Goal: Task Accomplishment & Management: Manage account settings

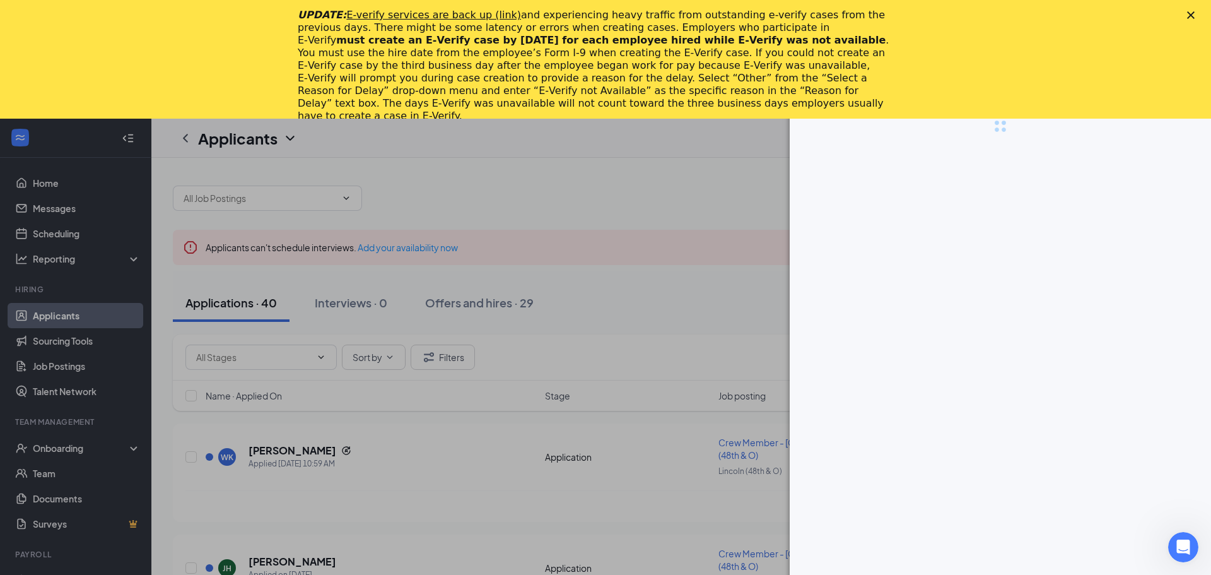
click at [585, 181] on div at bounding box center [605, 287] width 1211 height 575
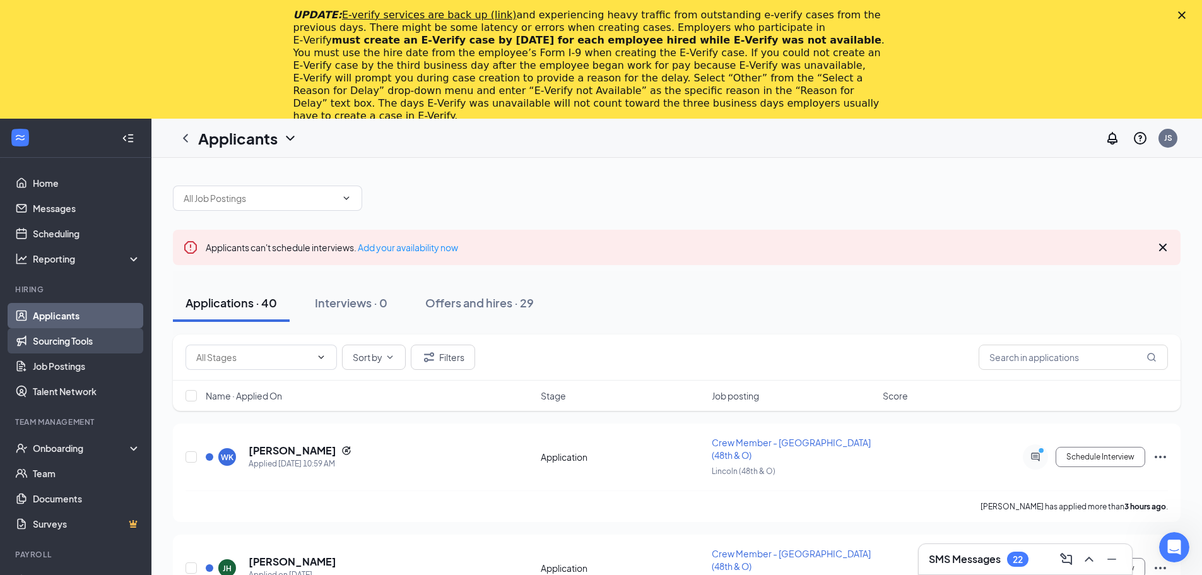
click at [79, 345] on link "Sourcing Tools" at bounding box center [87, 340] width 108 height 25
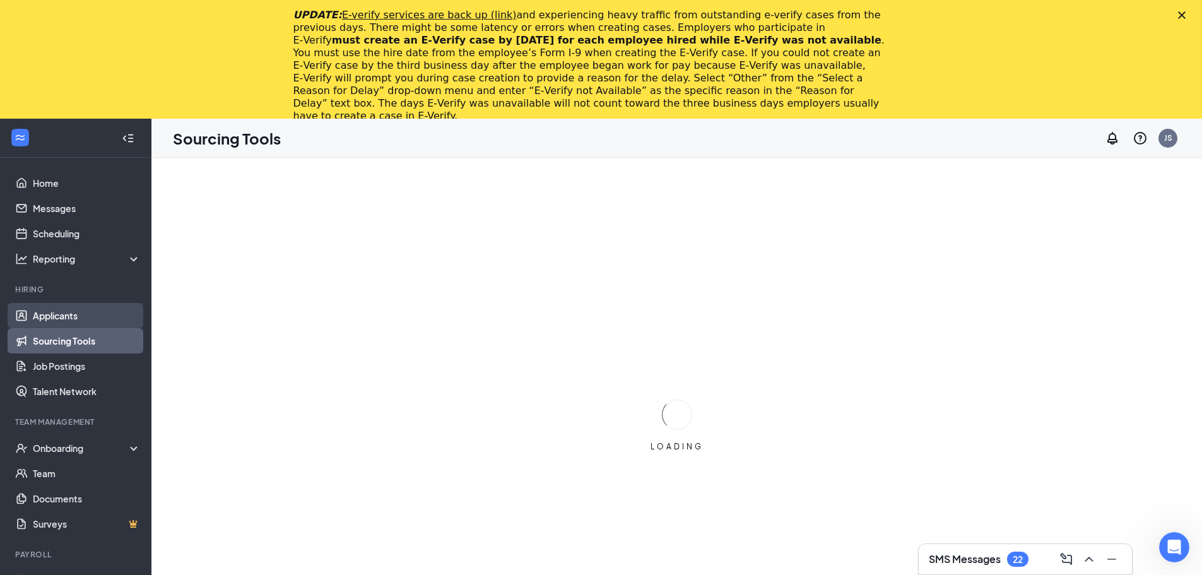
click at [72, 312] on link "Applicants" at bounding box center [87, 315] width 108 height 25
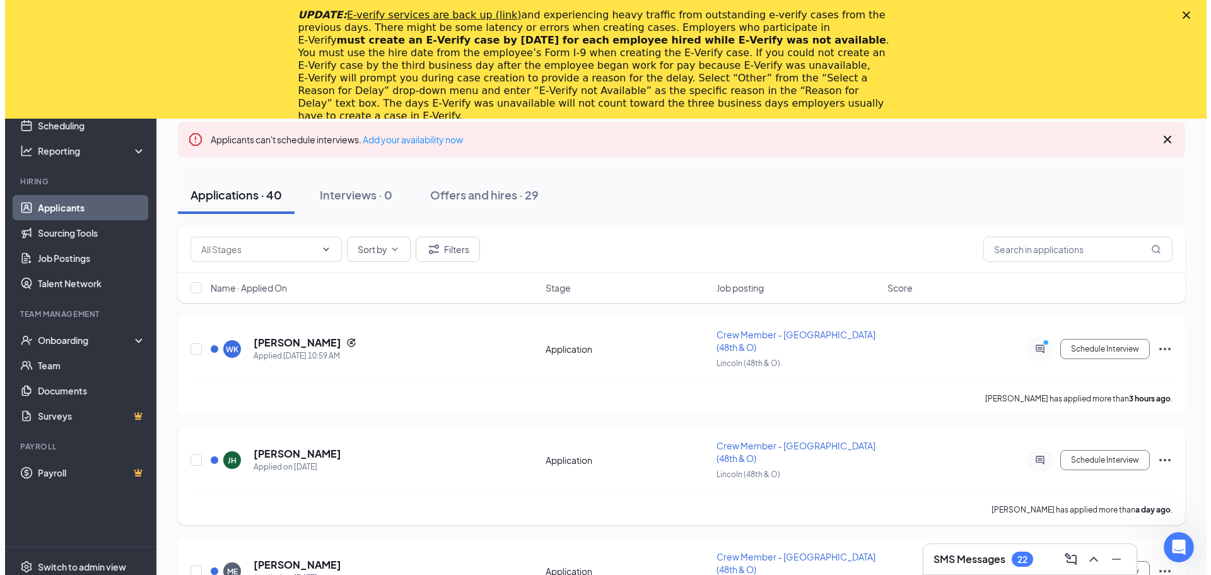
scroll to position [126, 0]
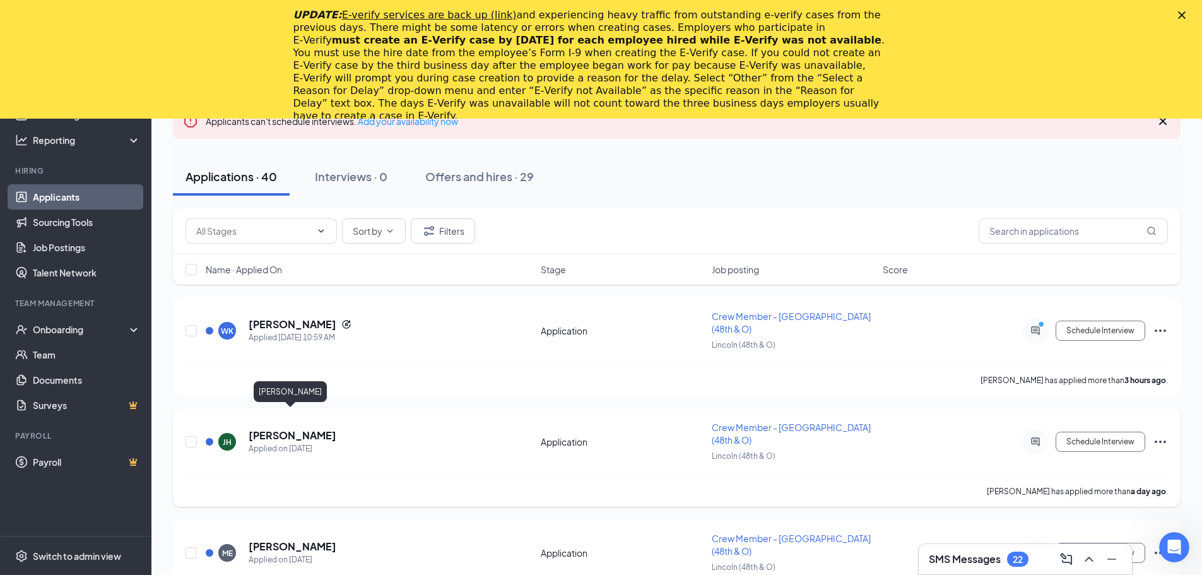
click at [257, 428] on h5 "Jaliyah Holmes" at bounding box center [293, 435] width 88 height 14
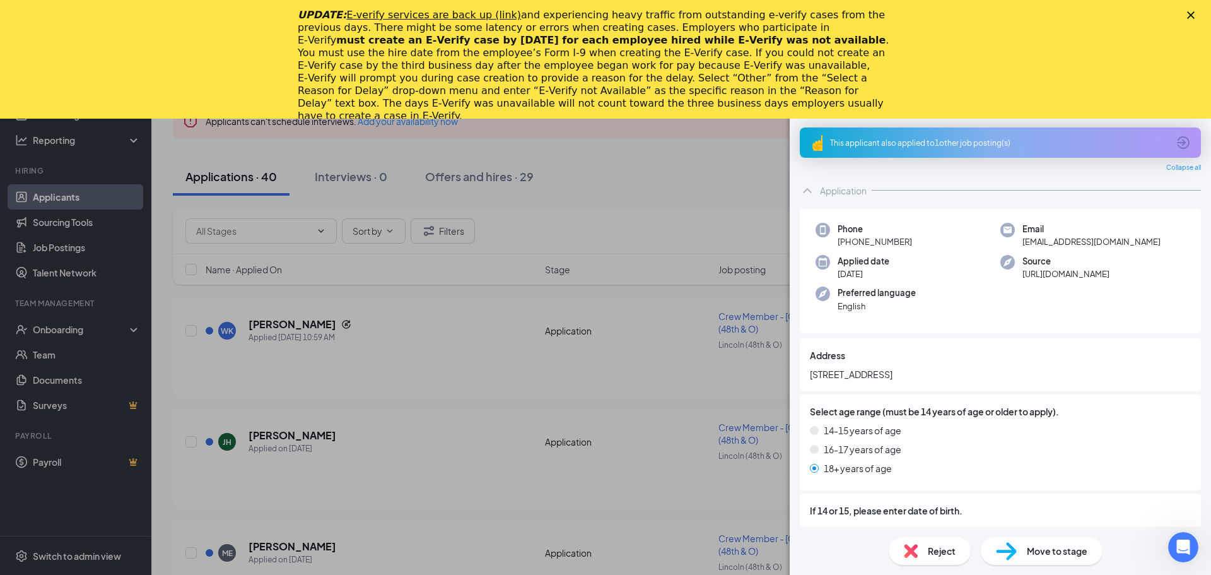
click at [1190, 16] on polygon "Close" at bounding box center [1191, 15] width 8 height 8
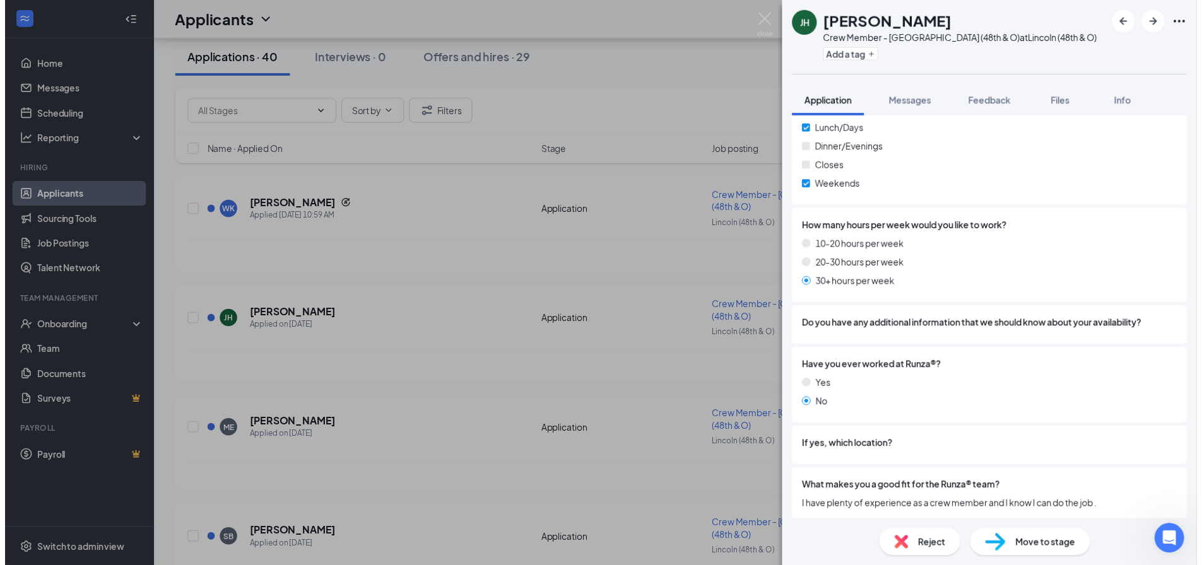
scroll to position [759, 0]
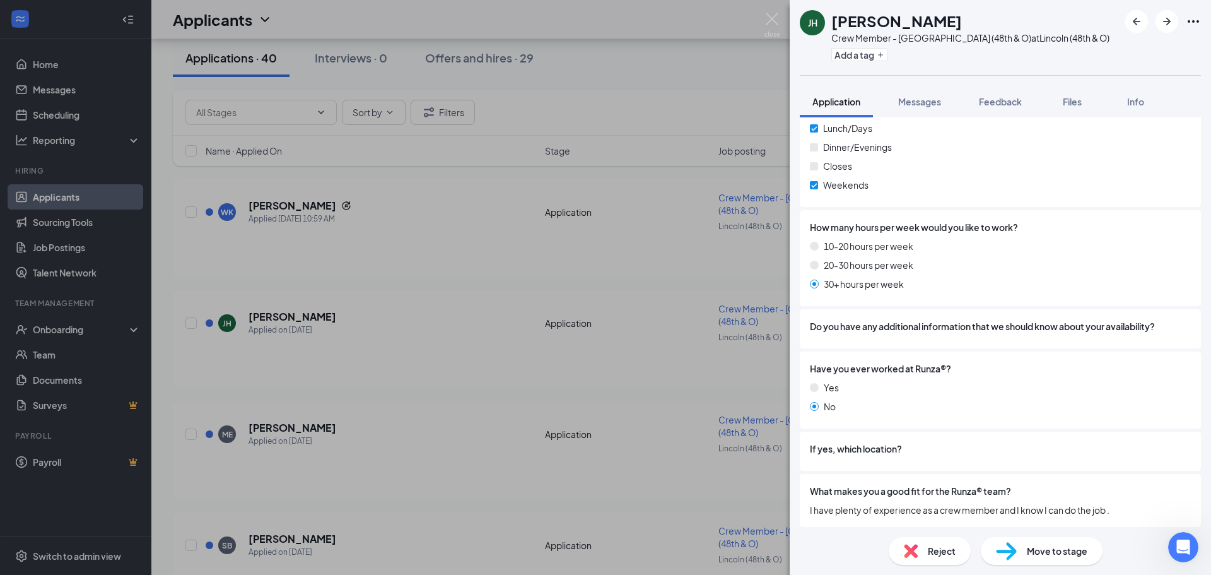
click at [355, 444] on div "JH Jaliyah Holmes Crew Member - Lincoln (48th & O) at Lincoln (48th & O) Add a …" at bounding box center [605, 287] width 1211 height 575
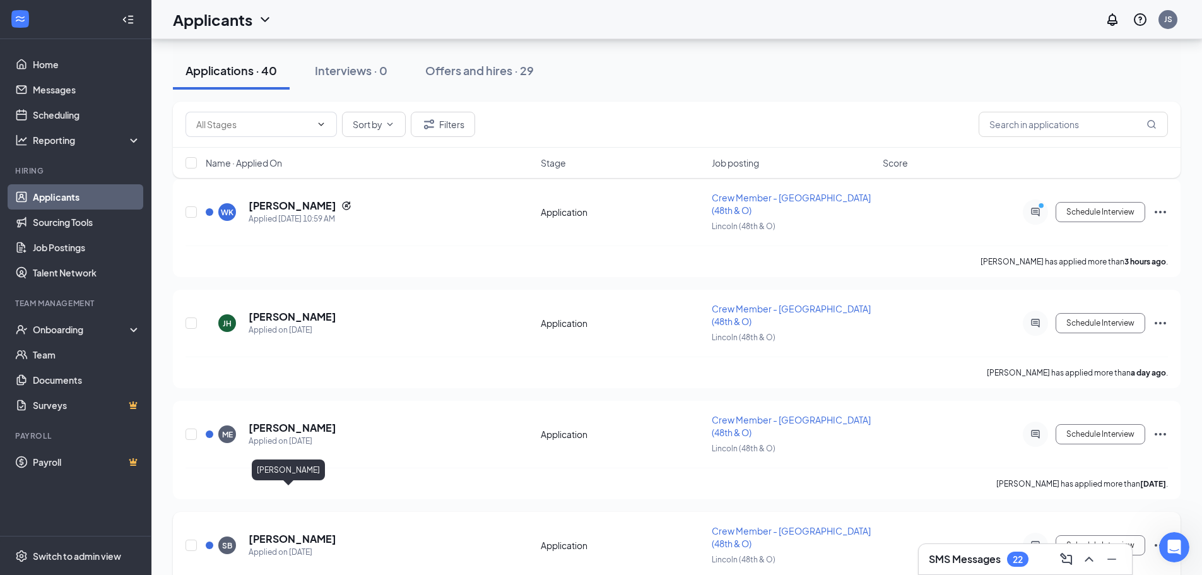
click at [288, 532] on h5 "Sylas Brock" at bounding box center [293, 539] width 88 height 14
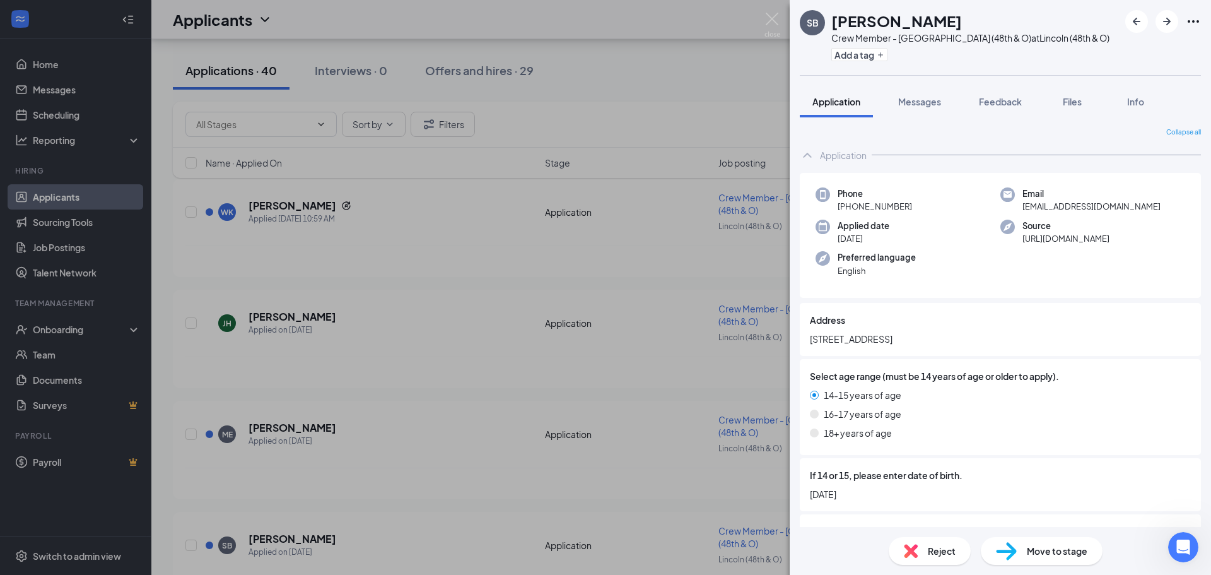
click at [345, 475] on div "SB Sylas Brock Crew Member - Lincoln (48th & O) at Lincoln (48th & O) Add a tag…" at bounding box center [605, 287] width 1211 height 575
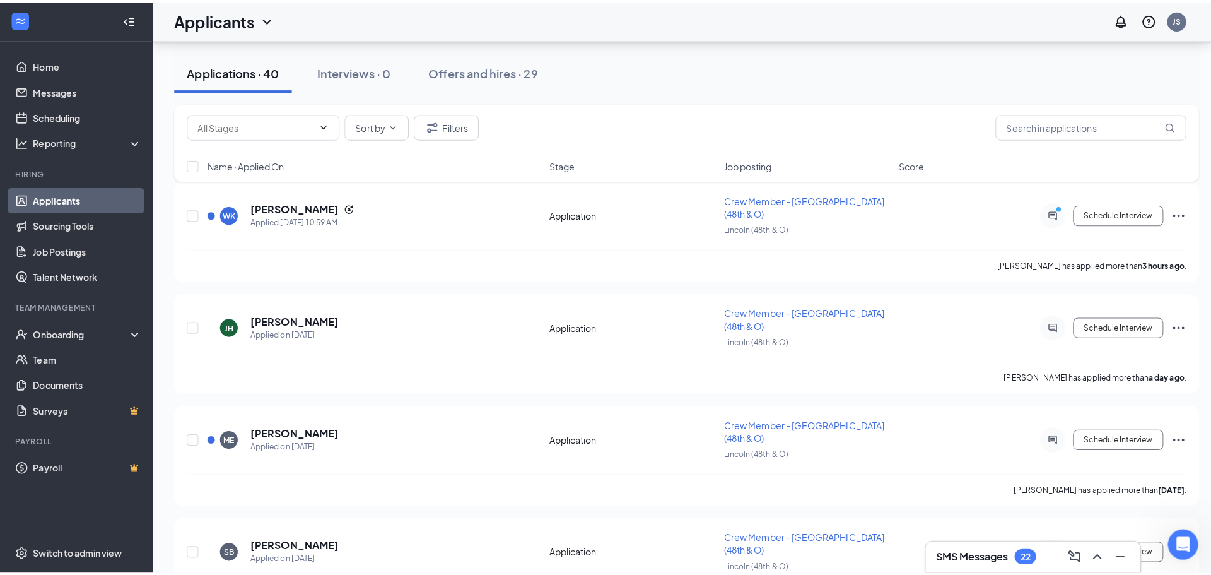
scroll to position [379, 0]
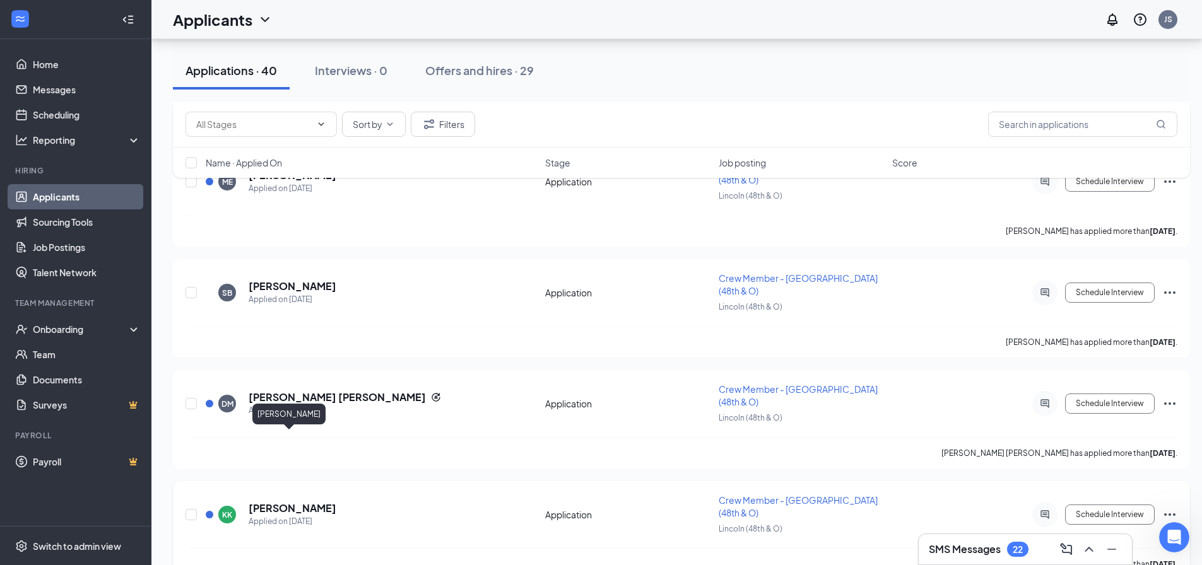
click at [290, 502] on h5 "Kaylee Krejci" at bounding box center [293, 509] width 88 height 14
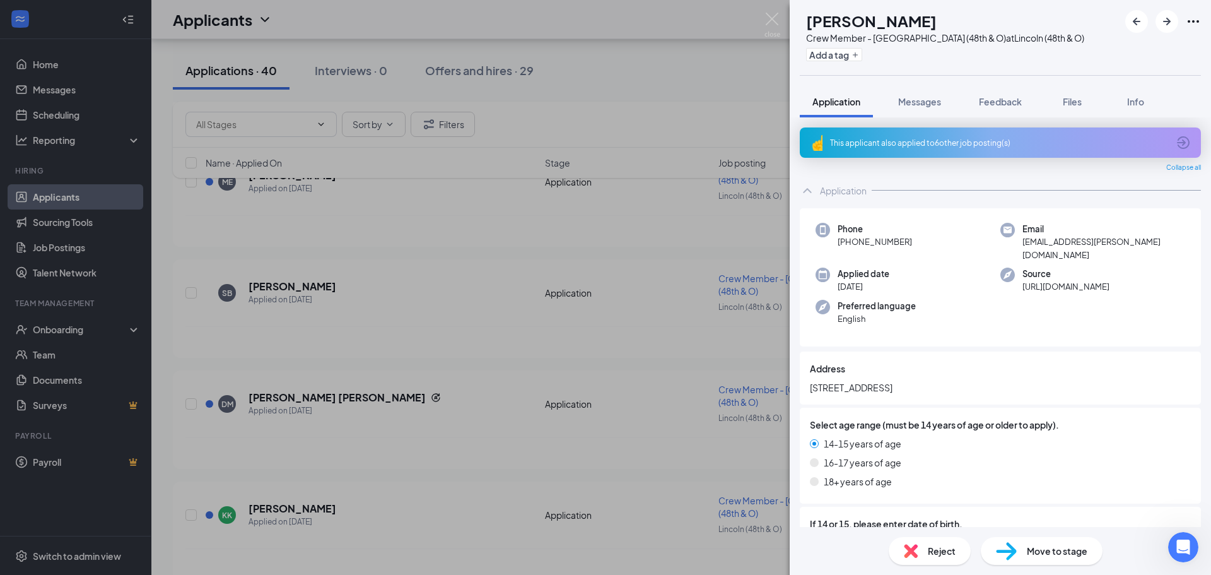
scroll to position [126, 0]
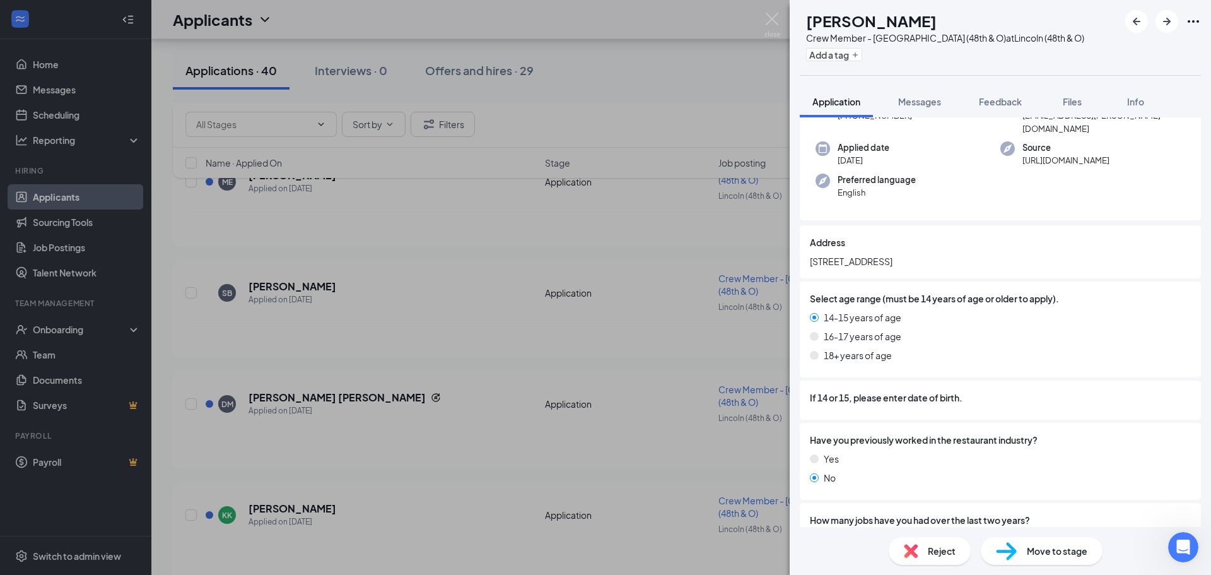
click at [316, 484] on div "KK Kaylee Krejci Crew Member - Lincoln (48th & O) at Lincoln (48th & O) Add a t…" at bounding box center [605, 287] width 1211 height 575
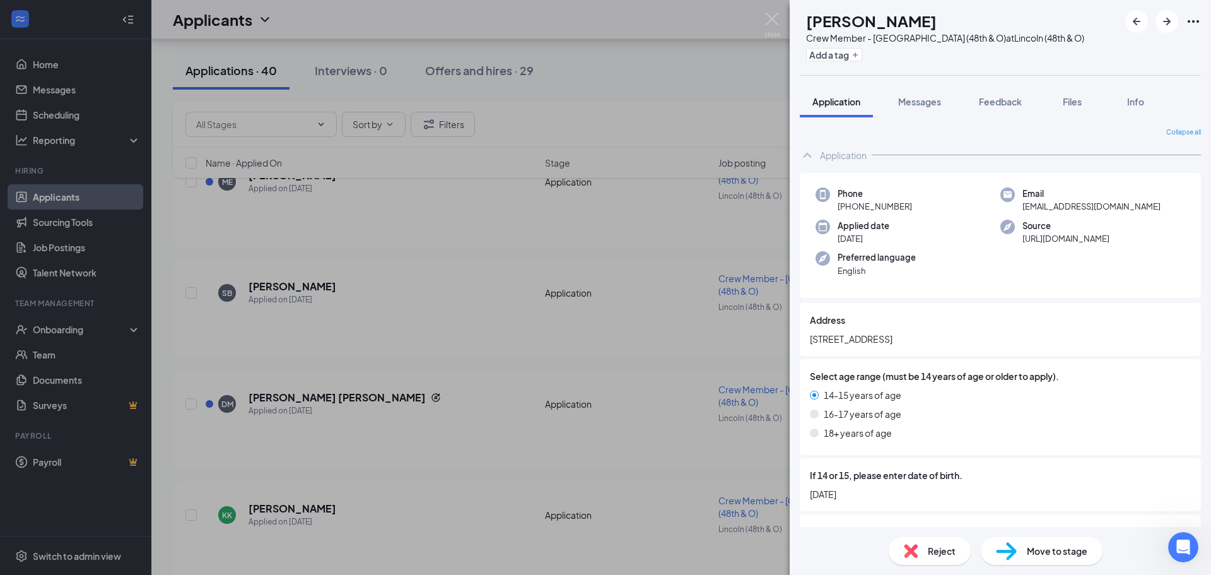
click at [391, 463] on div "QW Quency Walker Crew Member - Lincoln (48th & O) at Lincoln (48th & O) Add a t…" at bounding box center [605, 287] width 1211 height 575
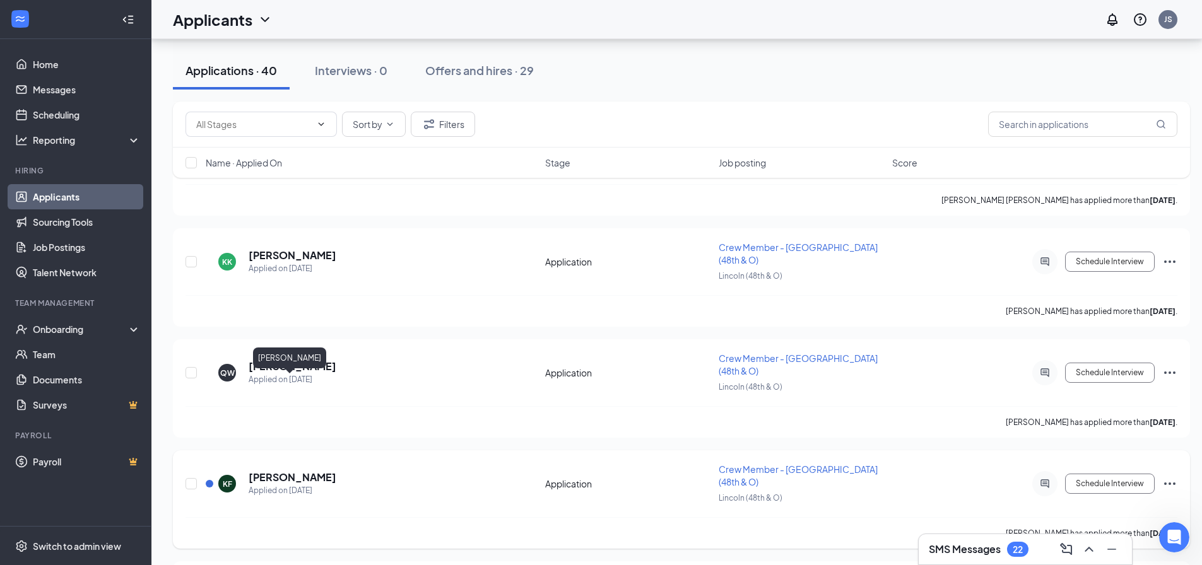
scroll to position [726, 0]
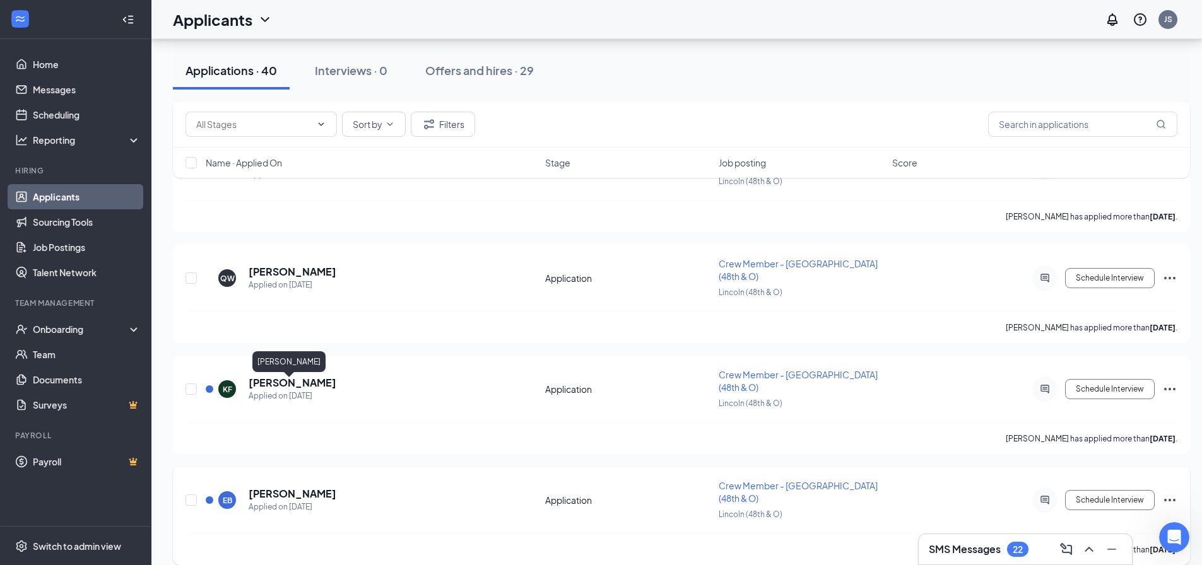
click at [298, 487] on h5 "Ethan Becker" at bounding box center [293, 494] width 88 height 14
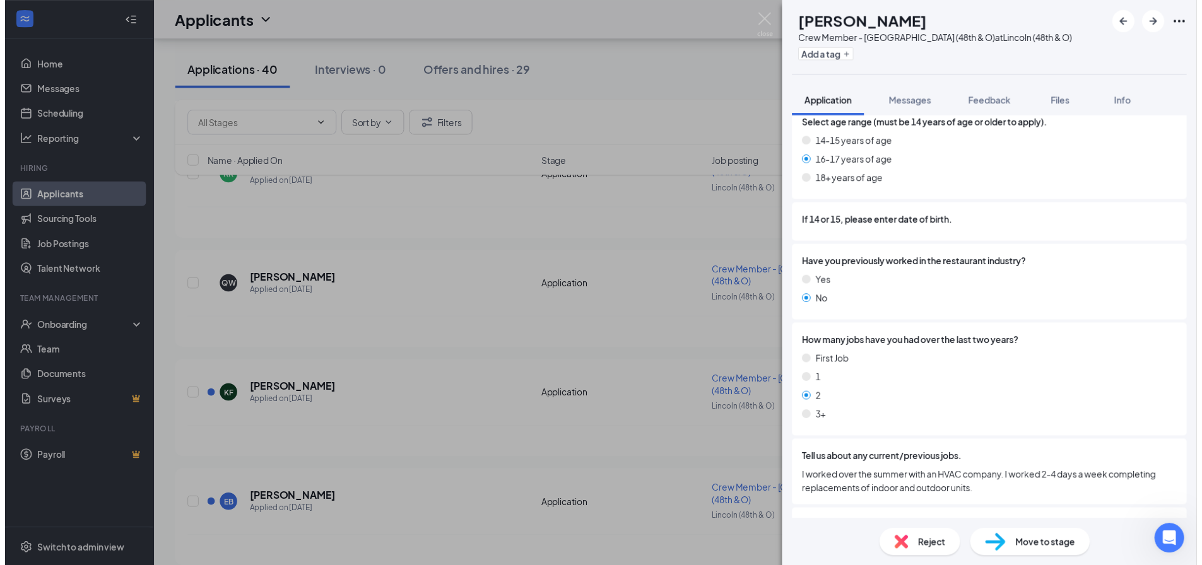
scroll to position [442, 0]
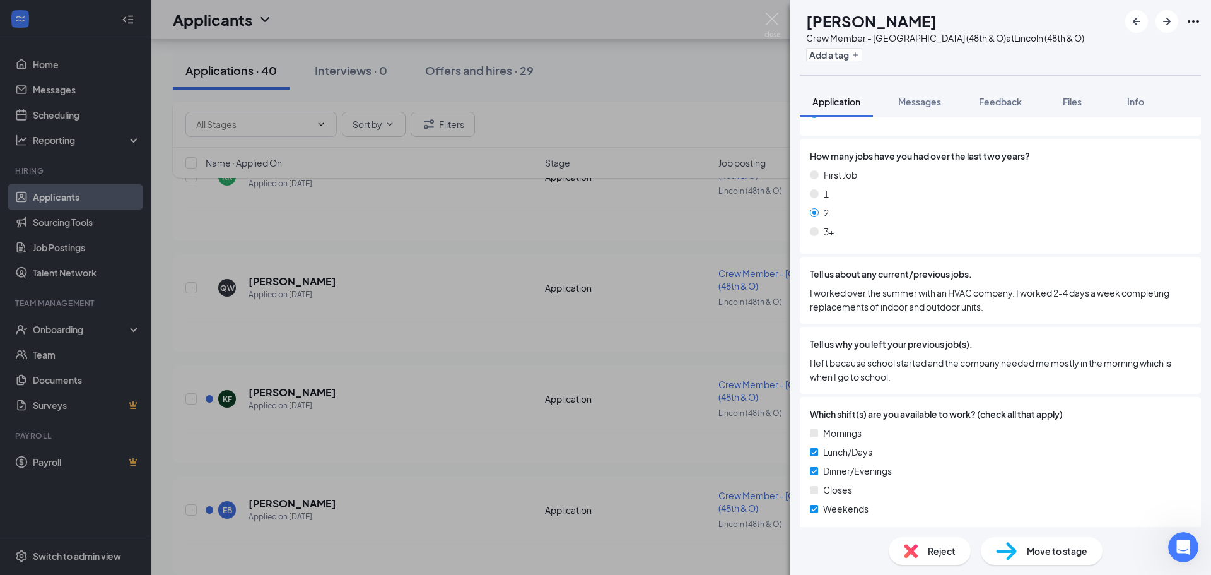
click at [373, 506] on div "EB Ethan Becker Crew Member - Lincoln (48th & O) at Lincoln (48th & O) Add a ta…" at bounding box center [605, 287] width 1211 height 575
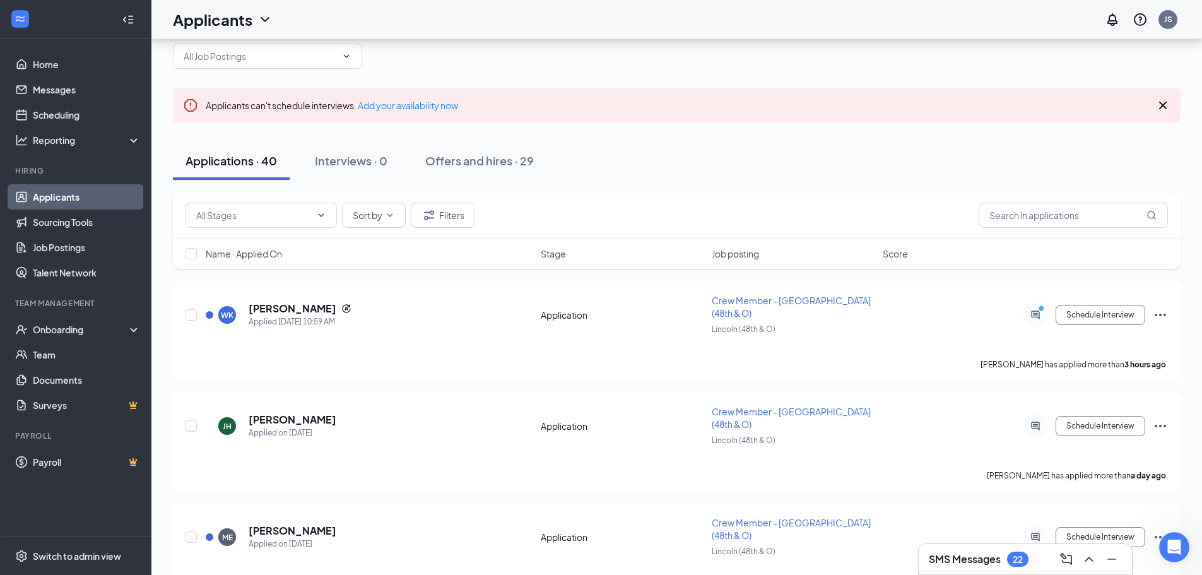
scroll to position [23, 0]
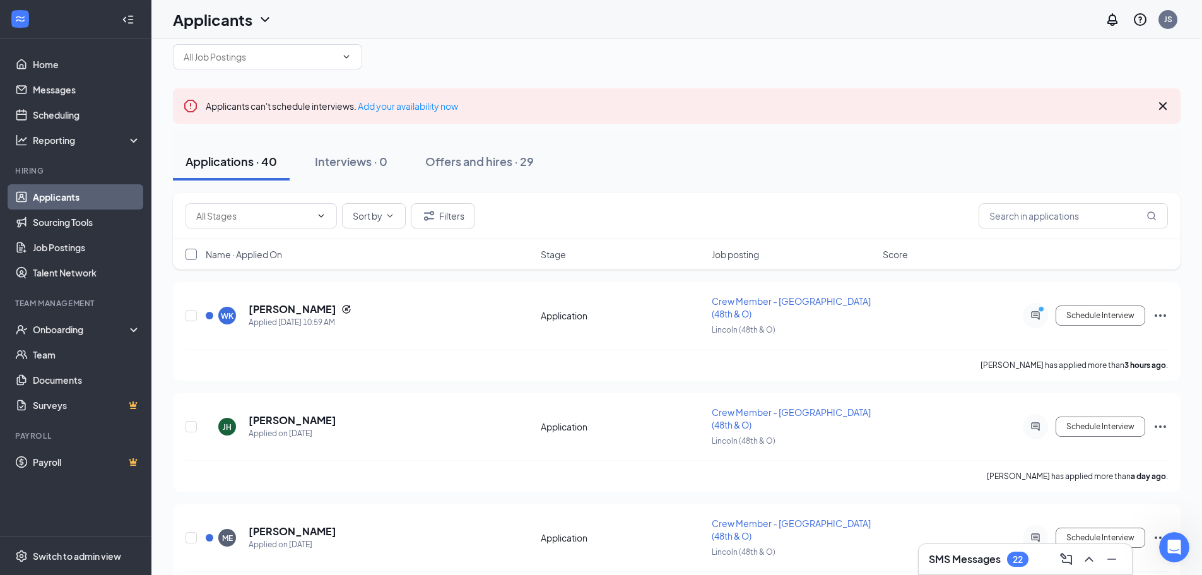
click at [187, 255] on input "checkbox" at bounding box center [190, 254] width 11 height 11
checkbox input "true"
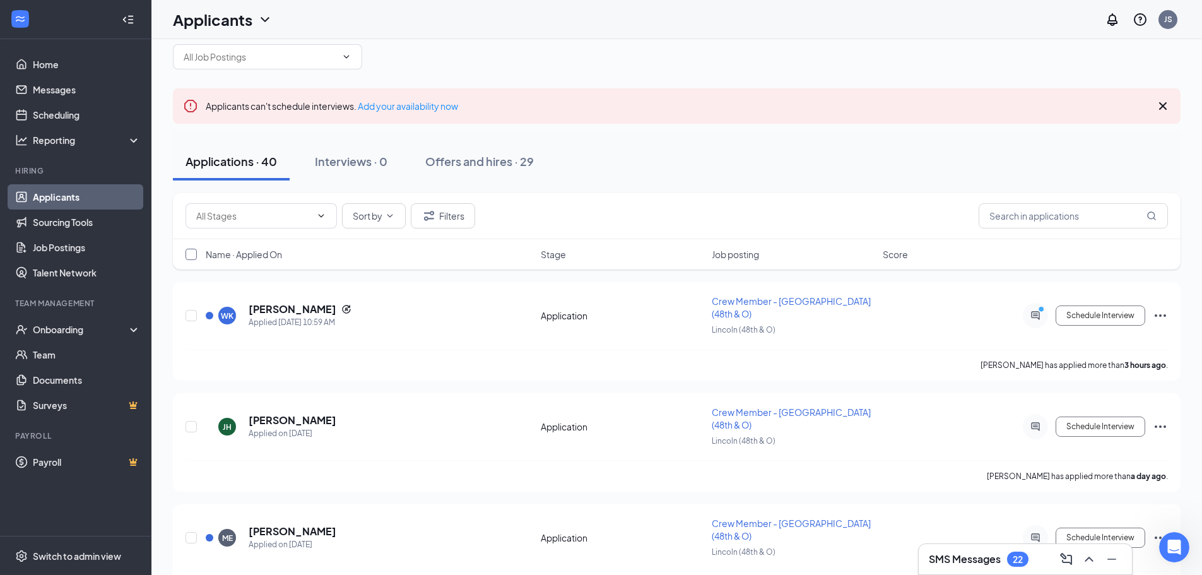
checkbox input "true"
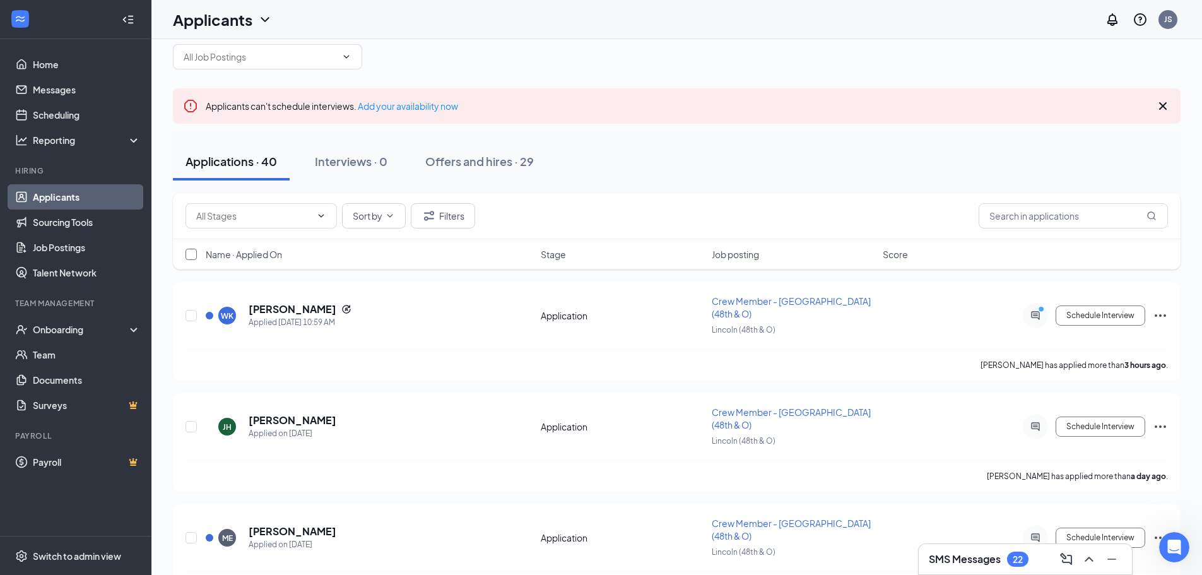
checkbox input "true"
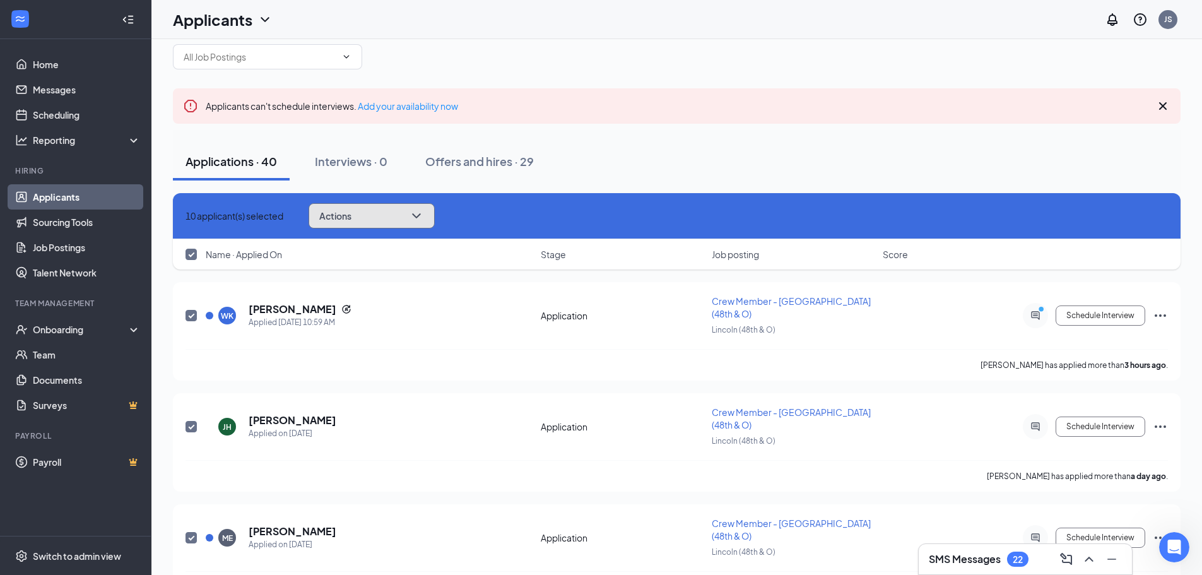
click at [435, 221] on button "Actions" at bounding box center [372, 215] width 126 height 25
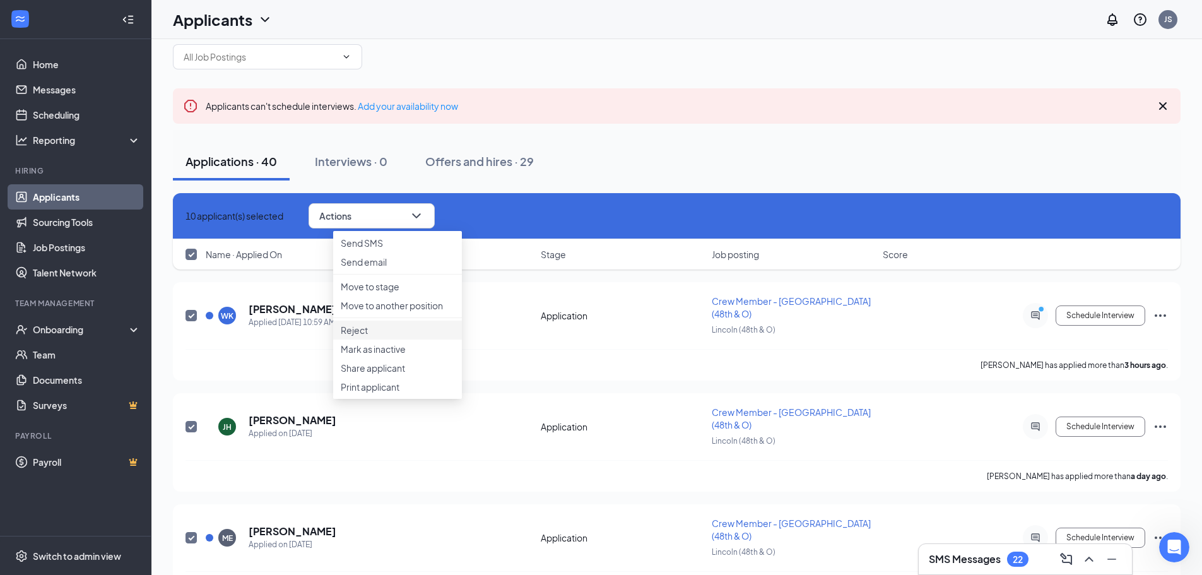
click at [382, 336] on p "Reject" at bounding box center [398, 330] width 114 height 13
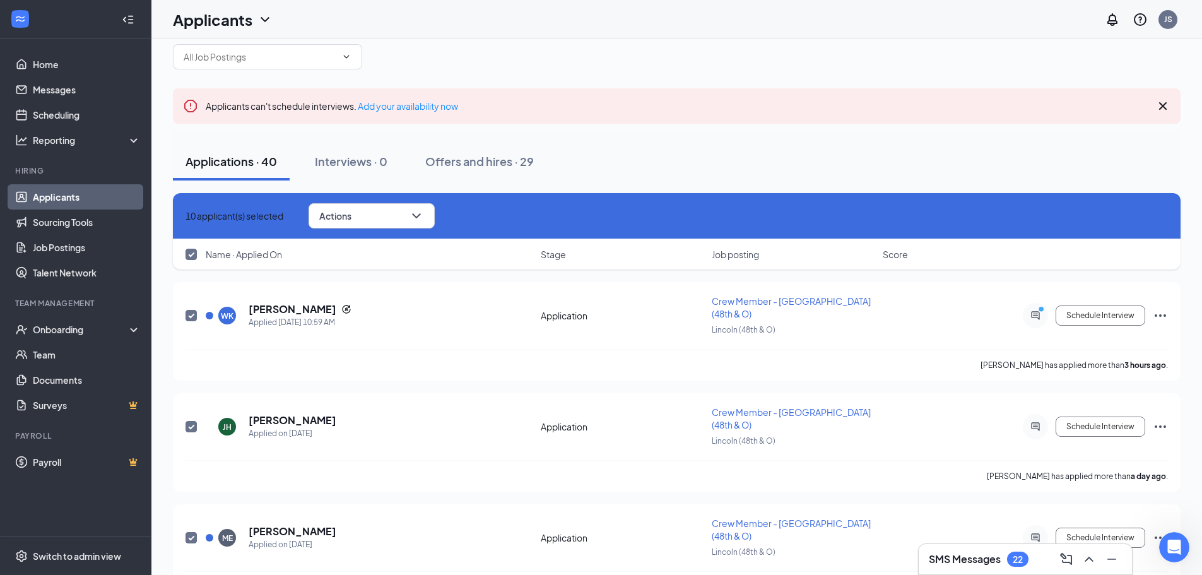
checkbox input "false"
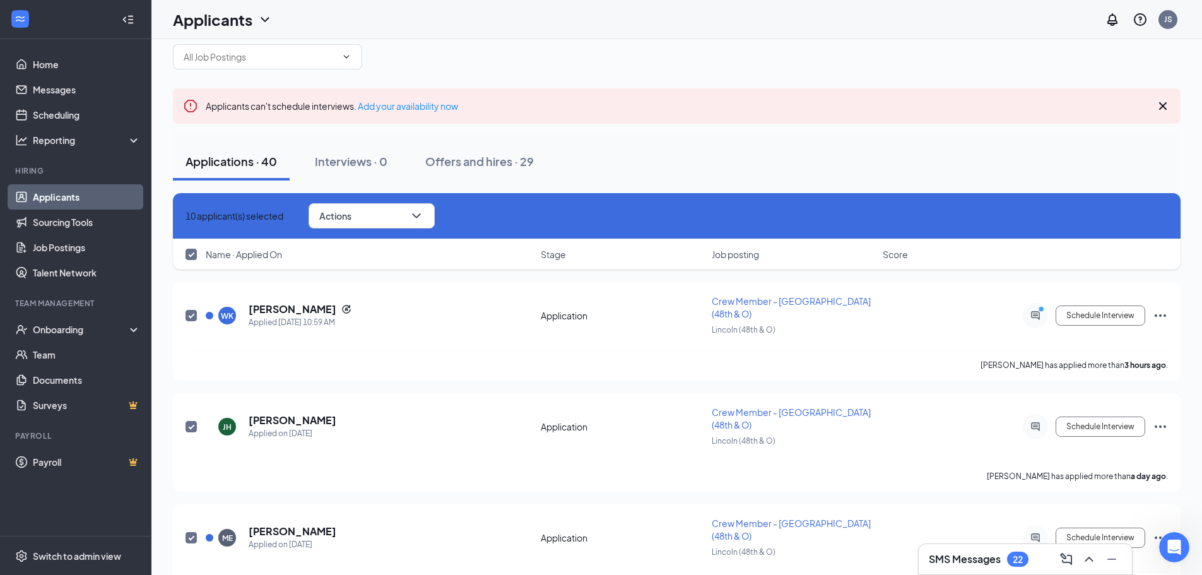
checkbox input "false"
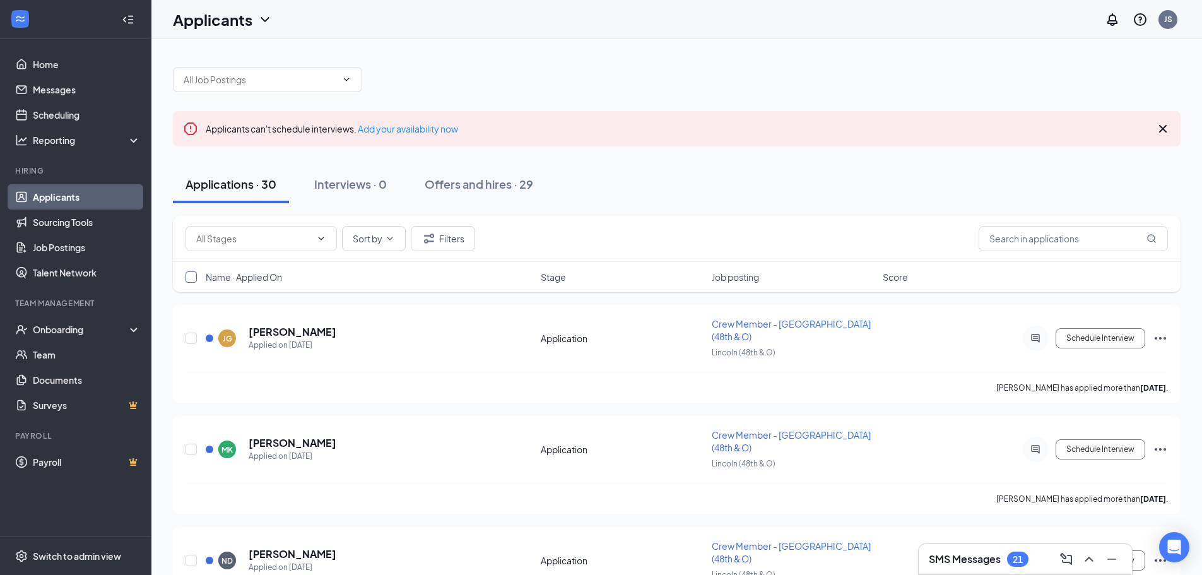
click at [189, 281] on input "checkbox" at bounding box center [190, 276] width 11 height 11
checkbox input "true"
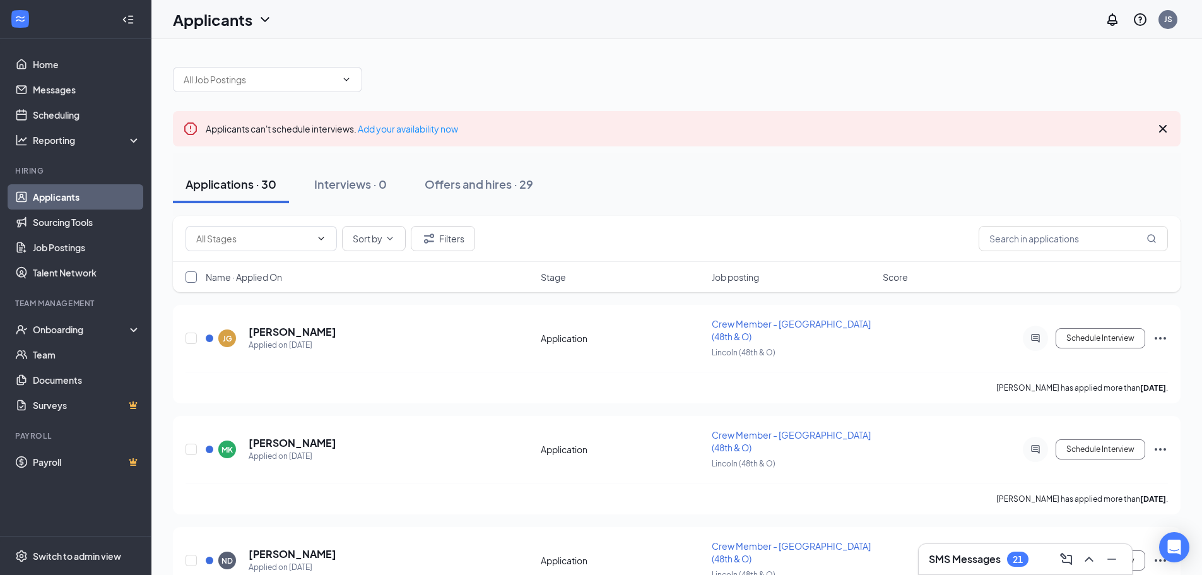
checkbox input "true"
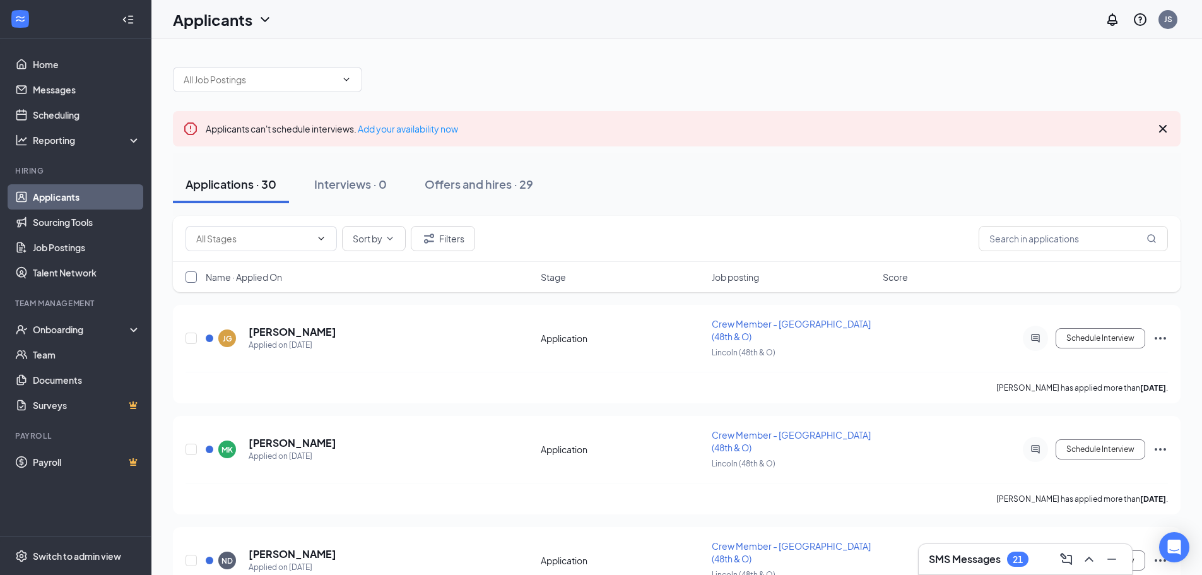
checkbox input "true"
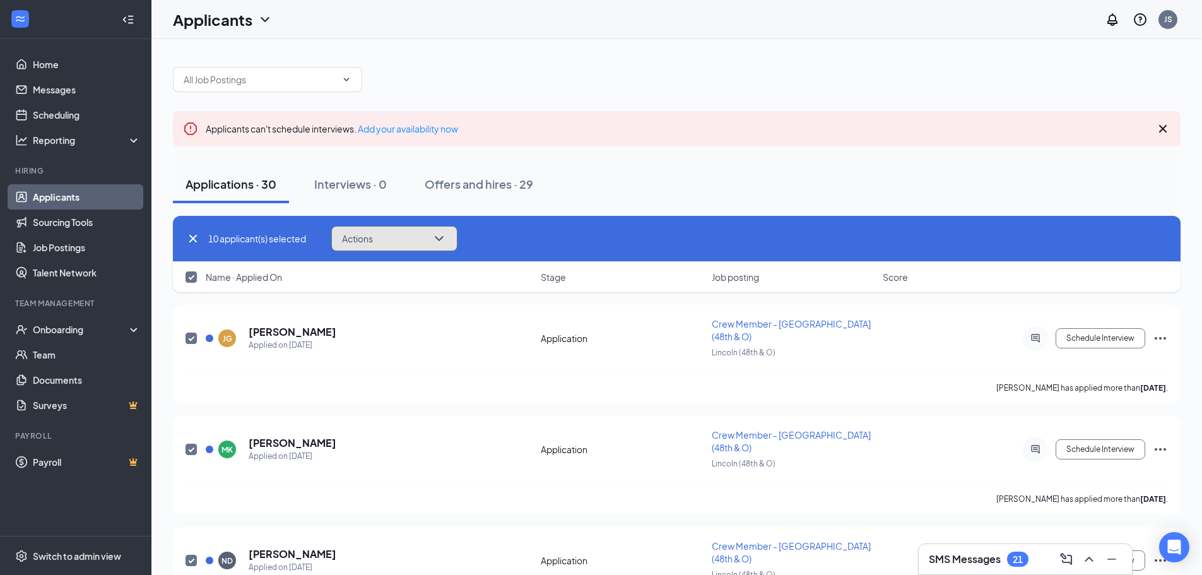
click at [363, 243] on span "Actions" at bounding box center [357, 238] width 31 height 9
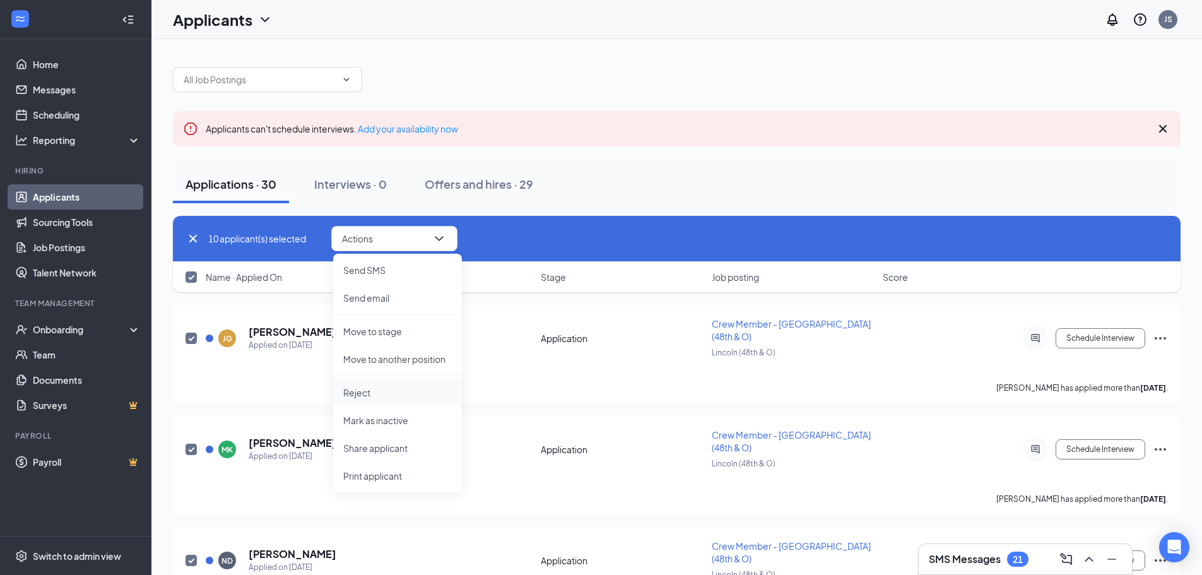
click at [413, 397] on p "Reject" at bounding box center [397, 392] width 109 height 13
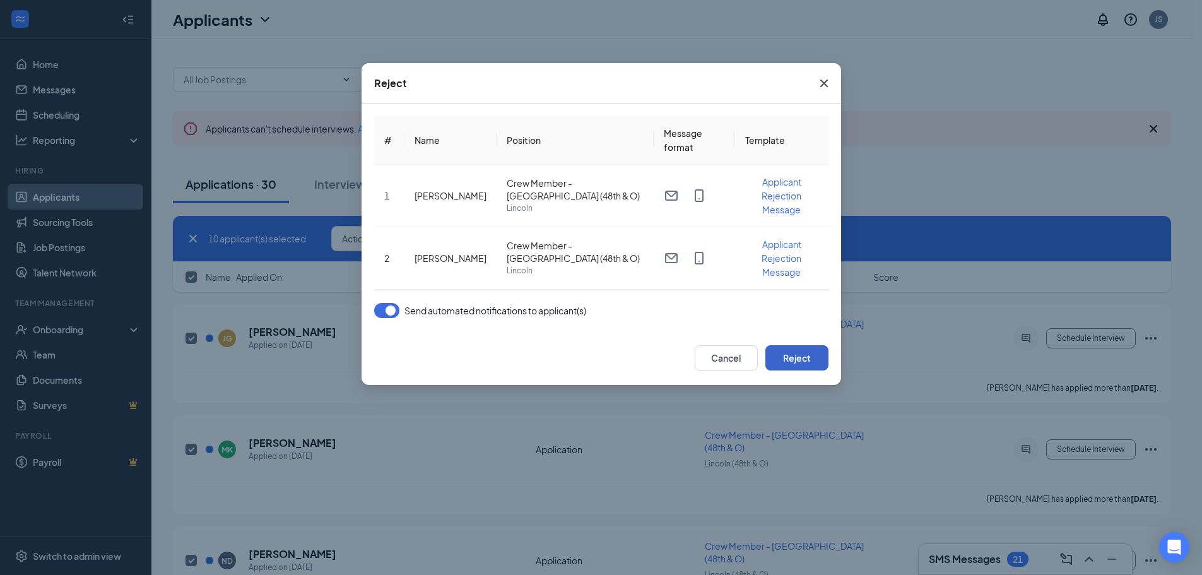
click at [804, 360] on button "Reject" at bounding box center [796, 357] width 63 height 25
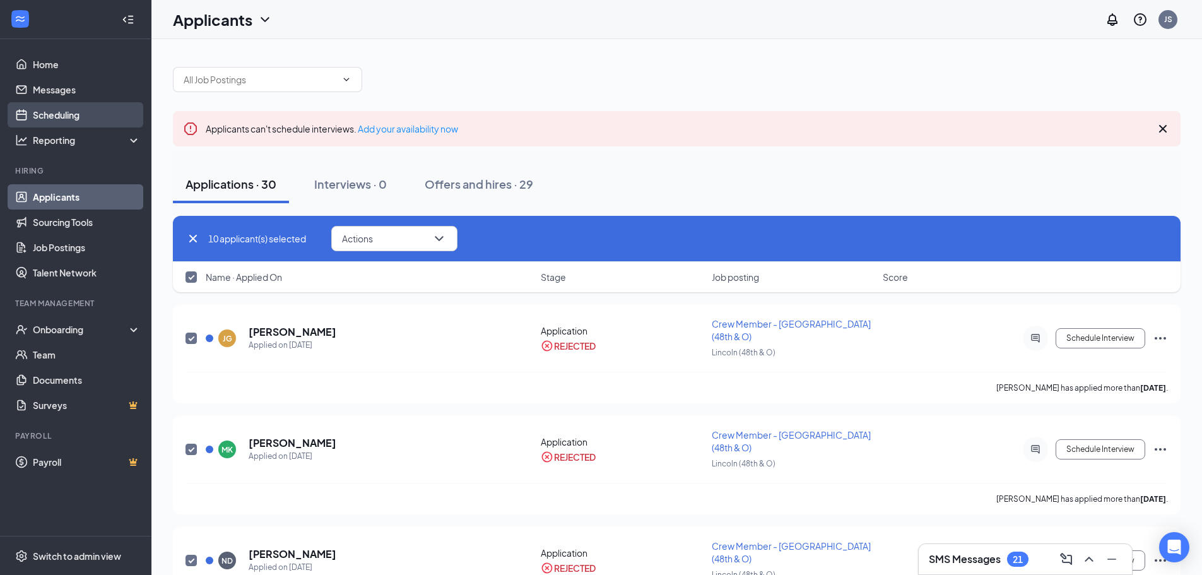
checkbox input "false"
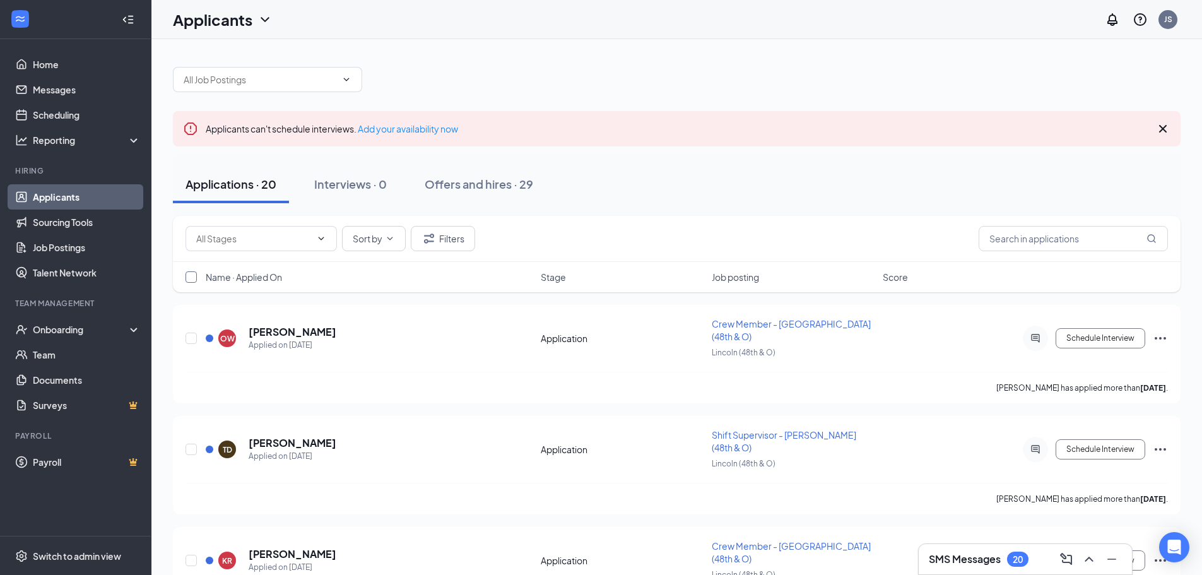
click at [191, 276] on input "checkbox" at bounding box center [190, 276] width 11 height 11
checkbox input "true"
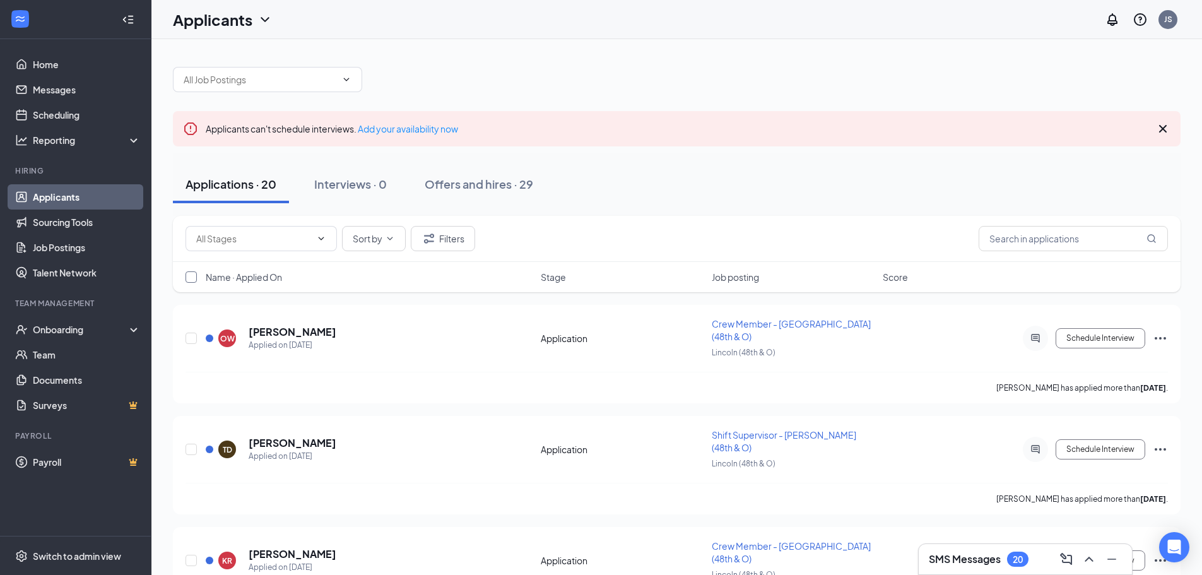
checkbox input "true"
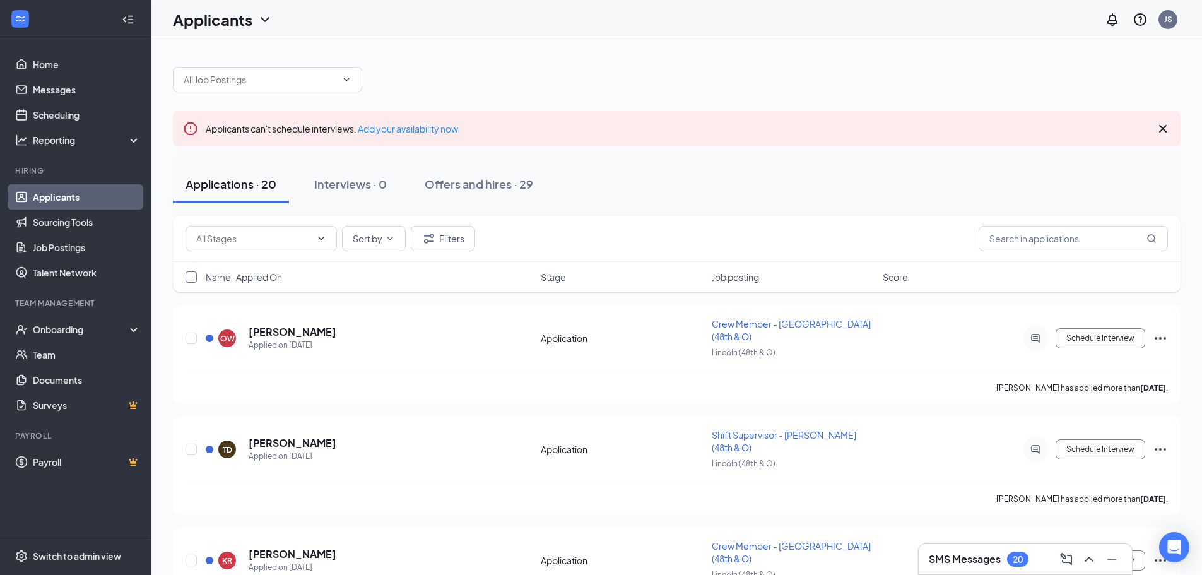
checkbox input "true"
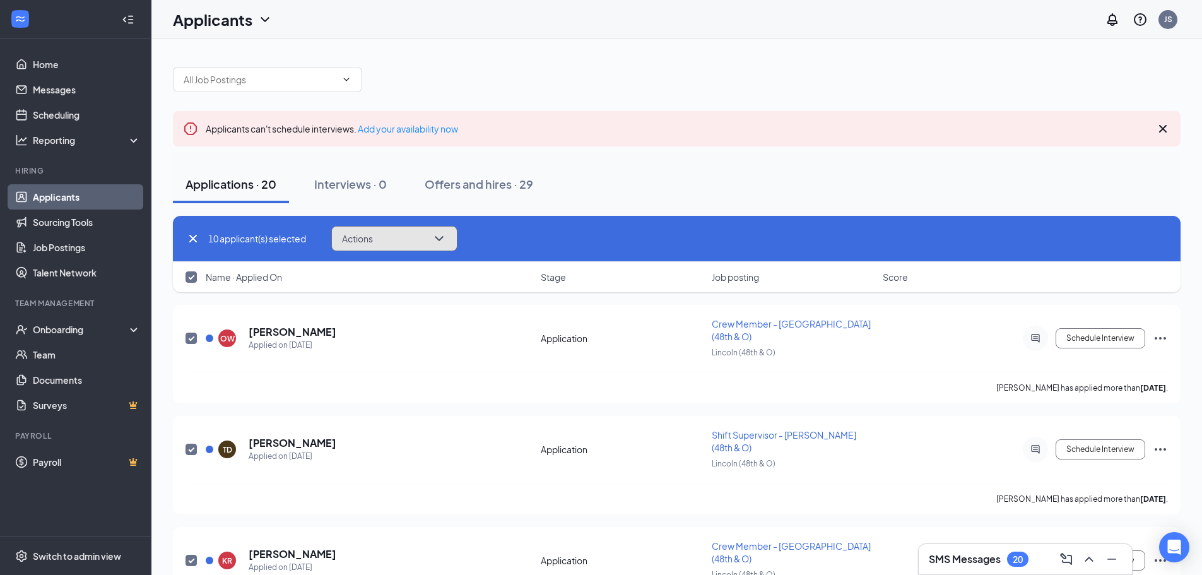
click at [387, 237] on button "Actions" at bounding box center [394, 238] width 126 height 25
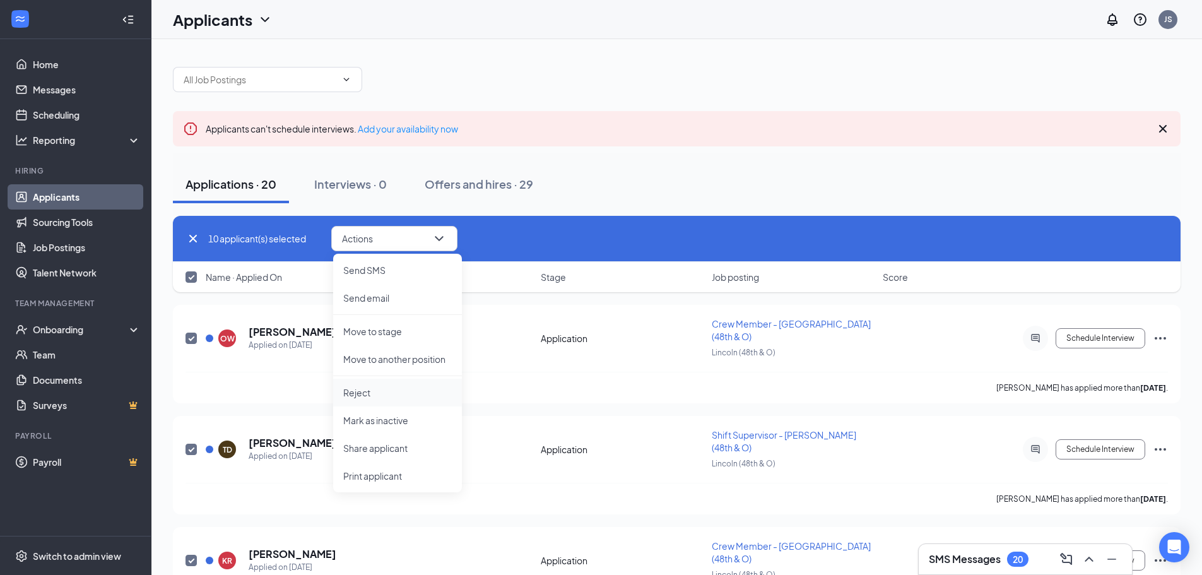
click at [400, 393] on p "Reject" at bounding box center [397, 392] width 109 height 13
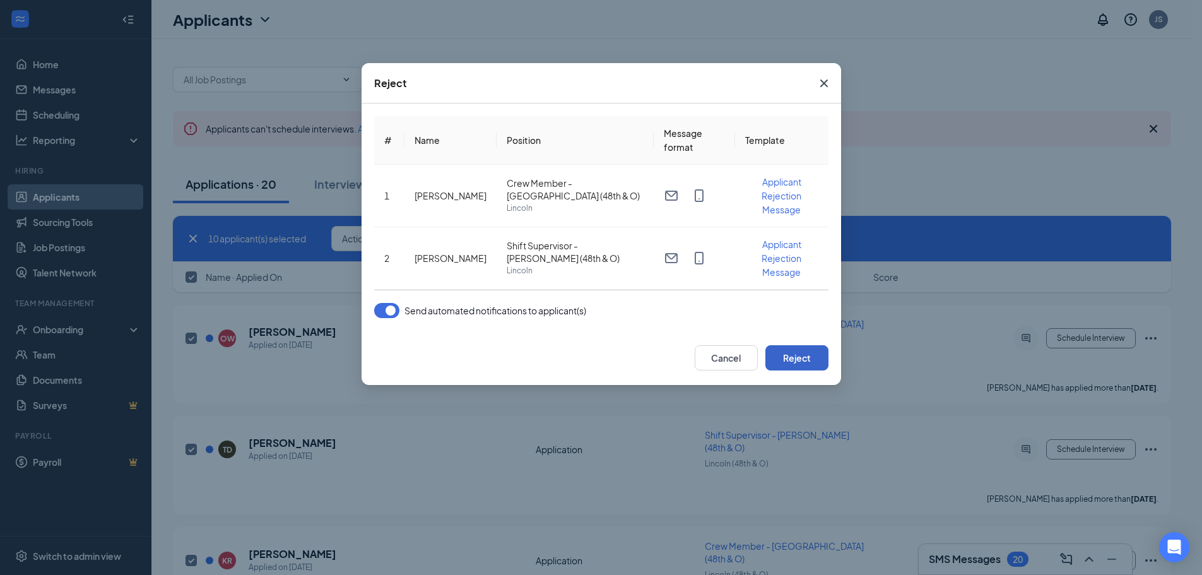
click at [805, 356] on button "Reject" at bounding box center [796, 357] width 63 height 25
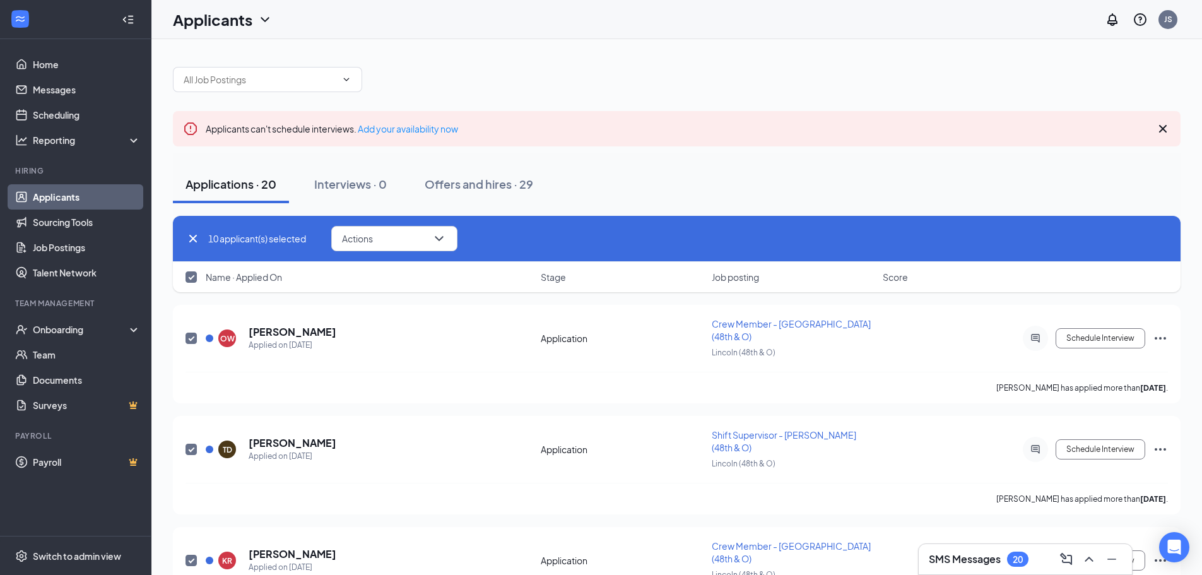
checkbox input "false"
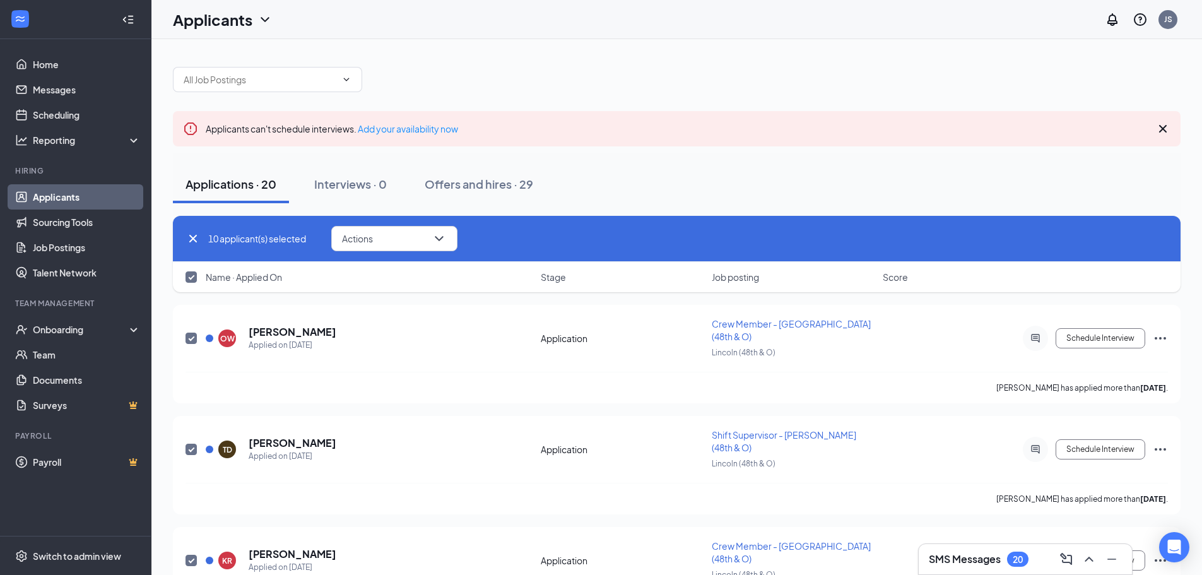
checkbox input "false"
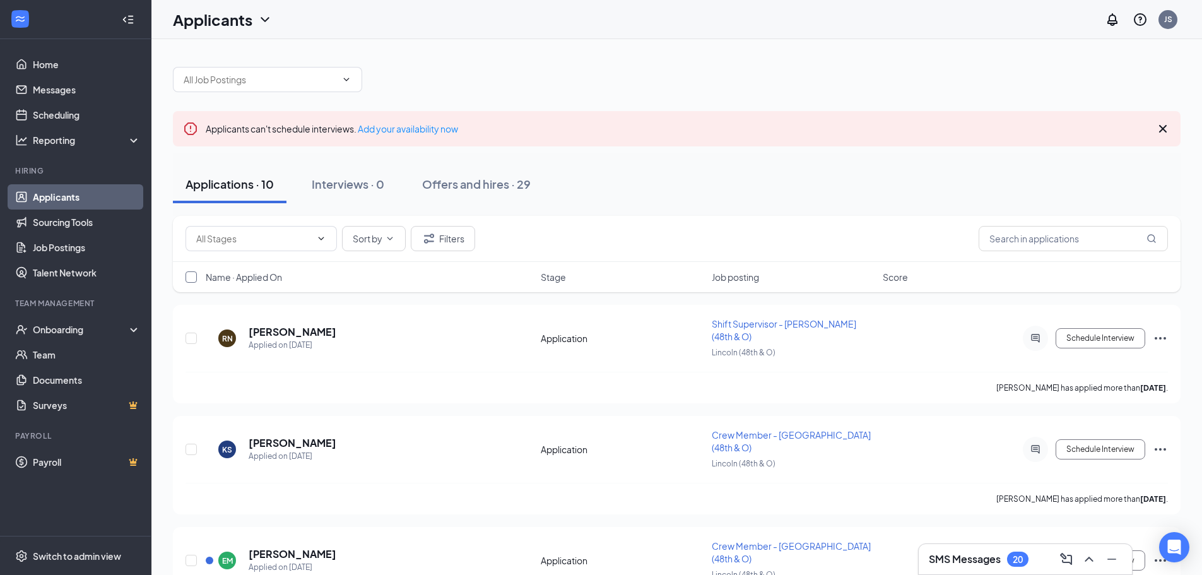
click at [187, 282] on input "checkbox" at bounding box center [190, 276] width 11 height 11
checkbox input "true"
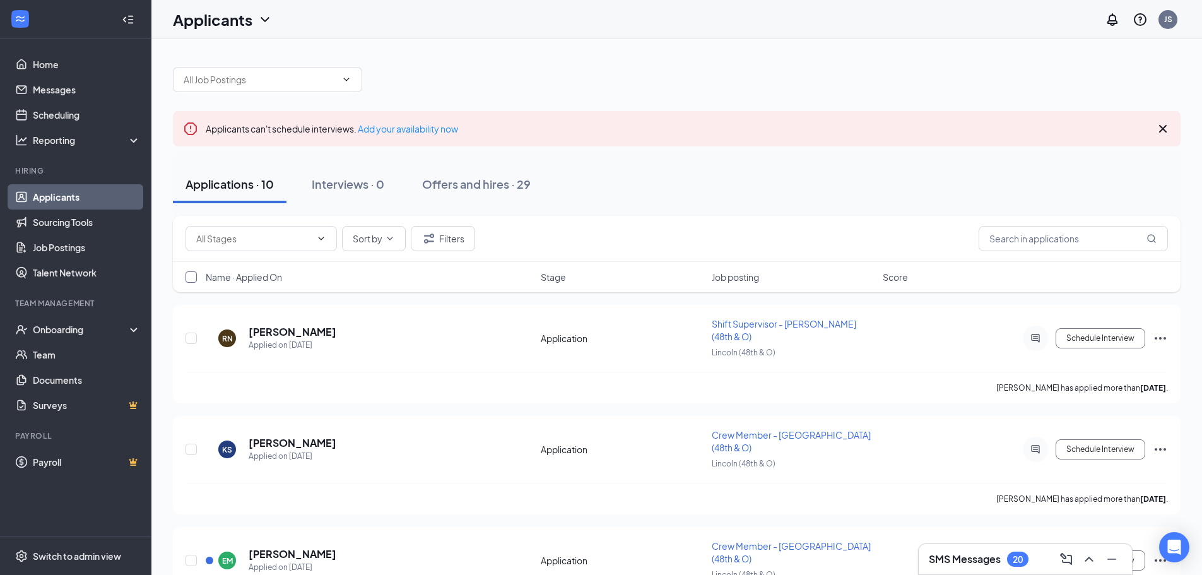
checkbox input "true"
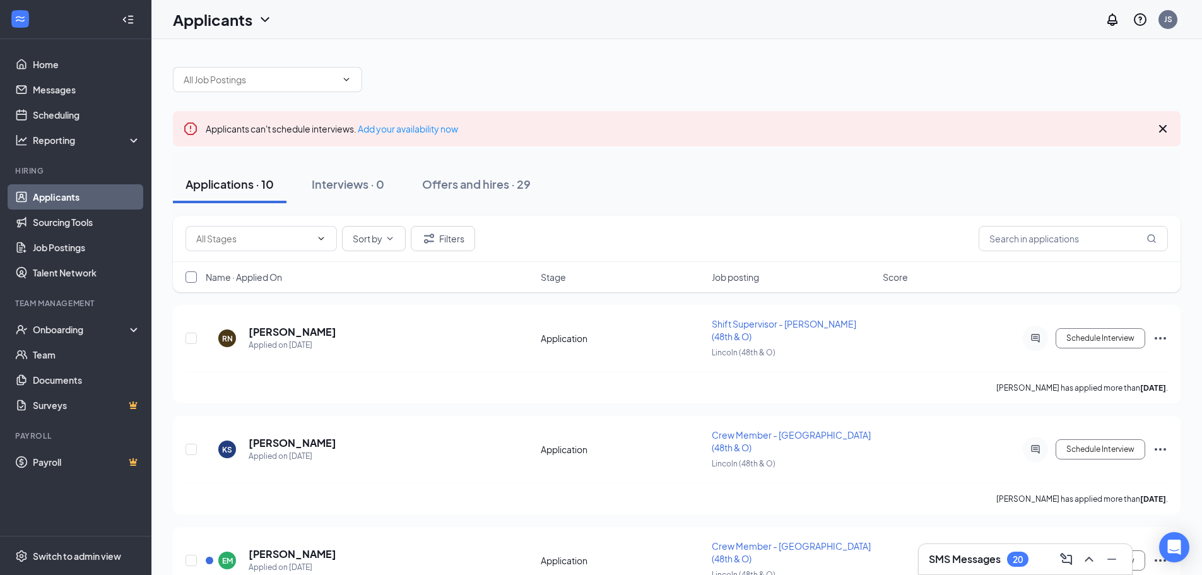
checkbox input "true"
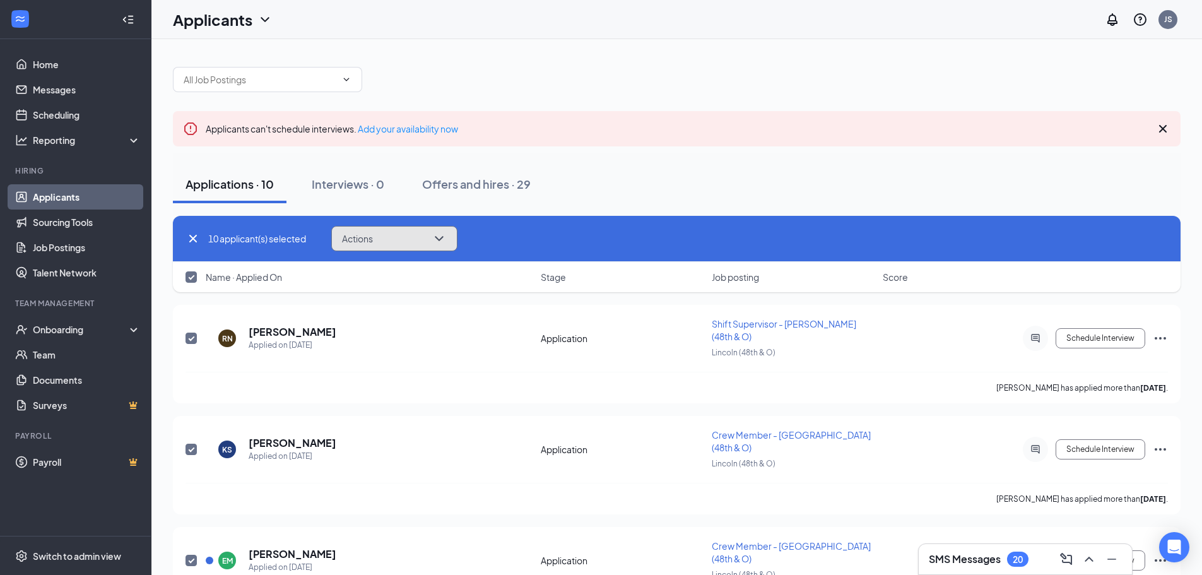
click at [404, 238] on button "Actions" at bounding box center [394, 238] width 126 height 25
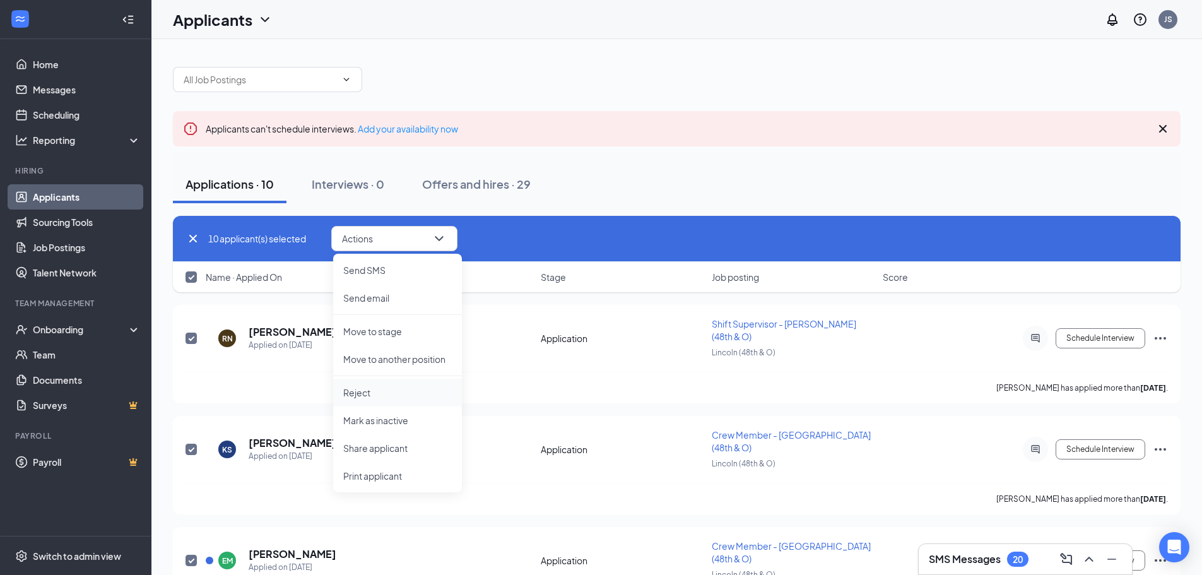
click at [383, 391] on p "Reject" at bounding box center [397, 392] width 109 height 13
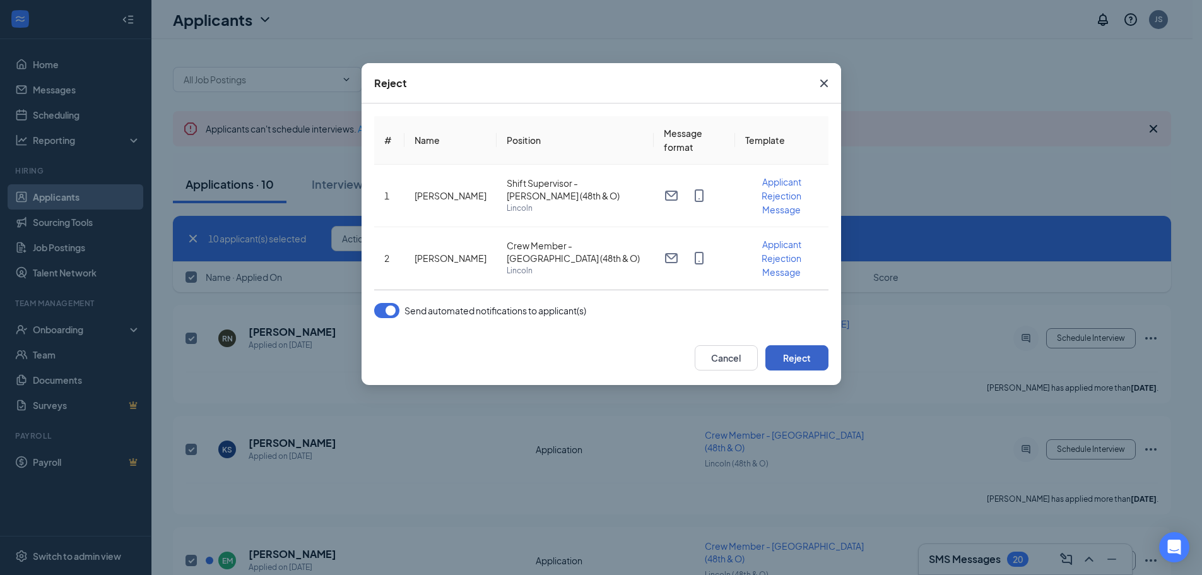
click at [804, 360] on button "Reject" at bounding box center [796, 357] width 63 height 25
